Goal: Find specific page/section: Locate a particular part of the current website

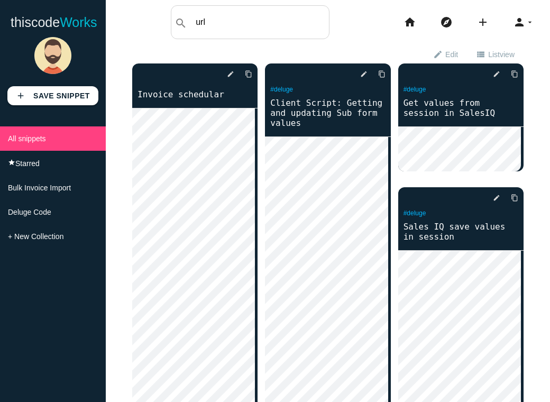
type input "url"
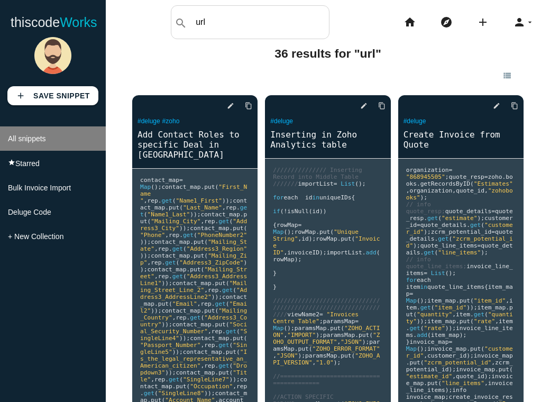
click at [44, 148] on li "All snippets" at bounding box center [53, 138] width 106 height 24
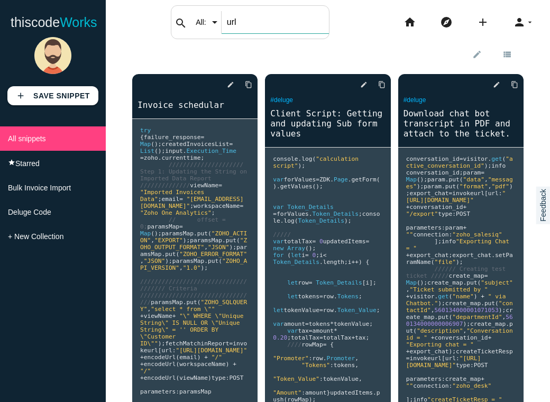
click at [236, 22] on input "url" at bounding box center [275, 22] width 107 height 22
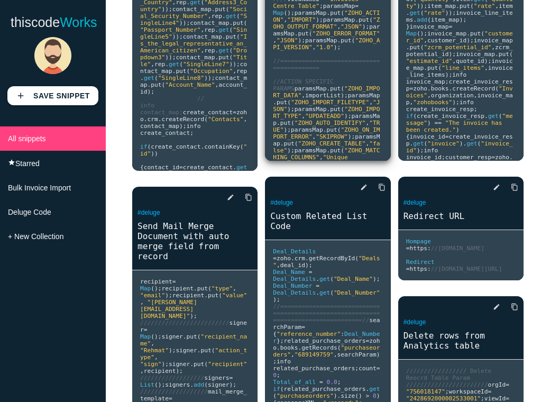
scroll to position [317, 0]
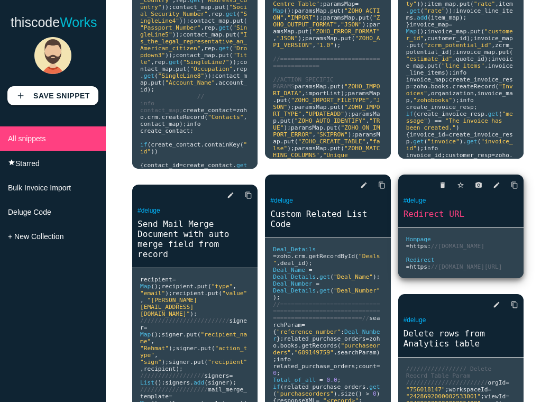
click at [463, 256] on pre "Hompage = https : //accounts.zohoportal.com Redirect = https : //accounts.zohop…" at bounding box center [460, 253] width 125 height 50
click at [422, 215] on link "Redirect URL" at bounding box center [460, 214] width 125 height 12
